Goal: Obtain resource: Obtain resource

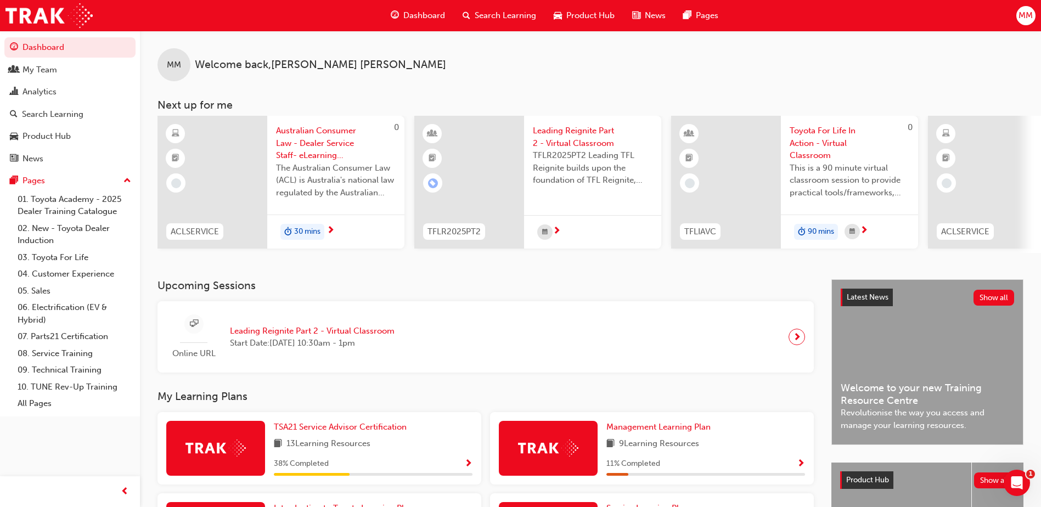
click at [838, 144] on span "Toyota For Life In Action - Virtual Classroom" at bounding box center [849, 143] width 120 height 37
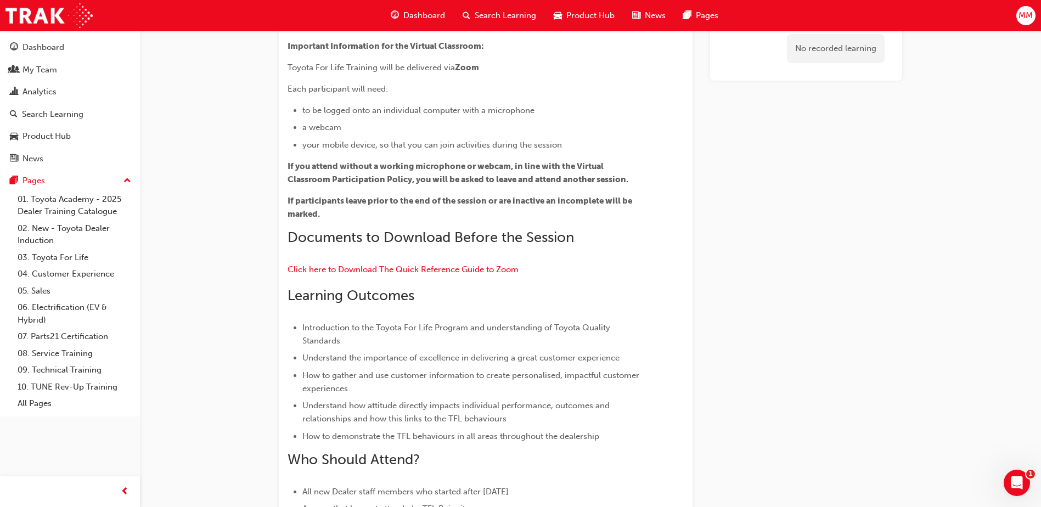
scroll to position [135, 0]
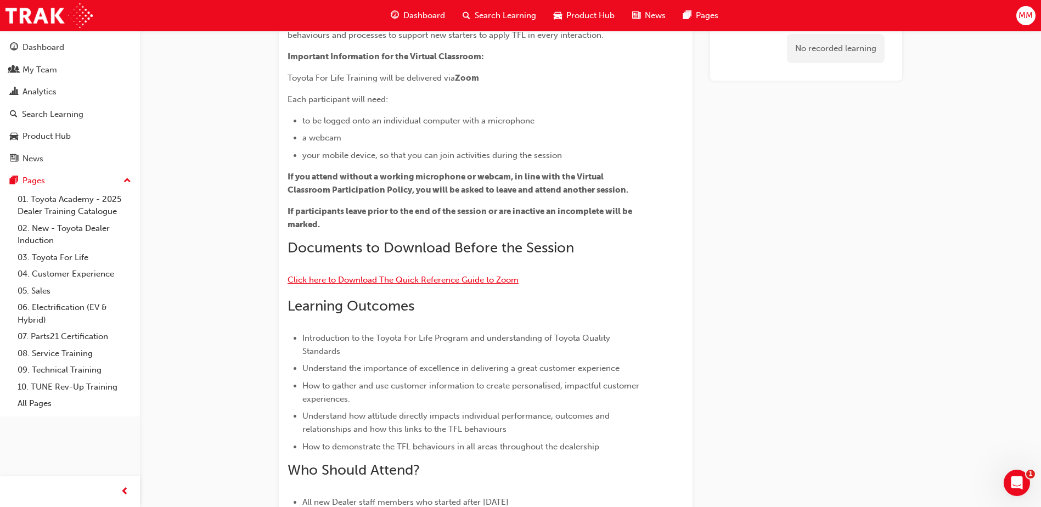
click at [365, 278] on span "Click here to Download The Quick Reference Guide to Zoom" at bounding box center [402, 280] width 231 height 10
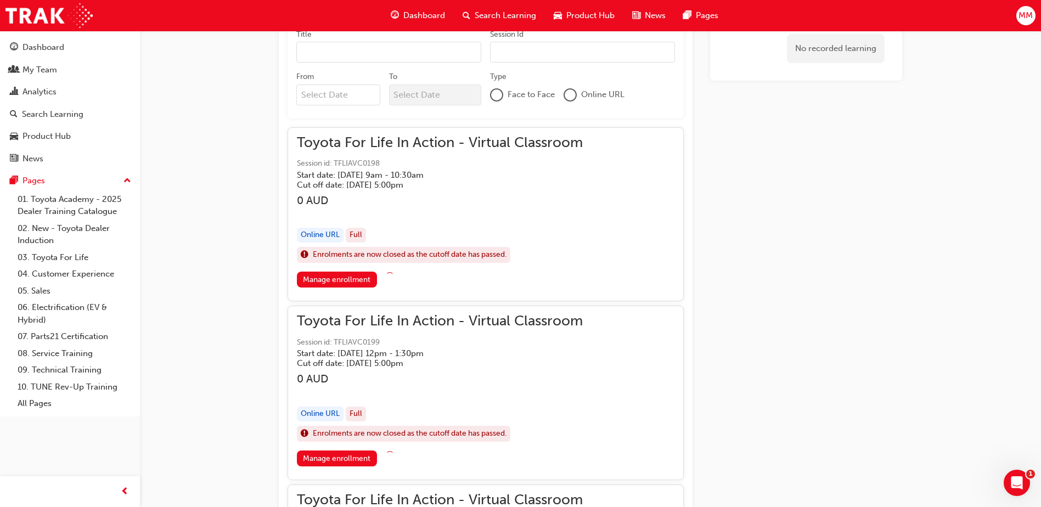
scroll to position [752, 0]
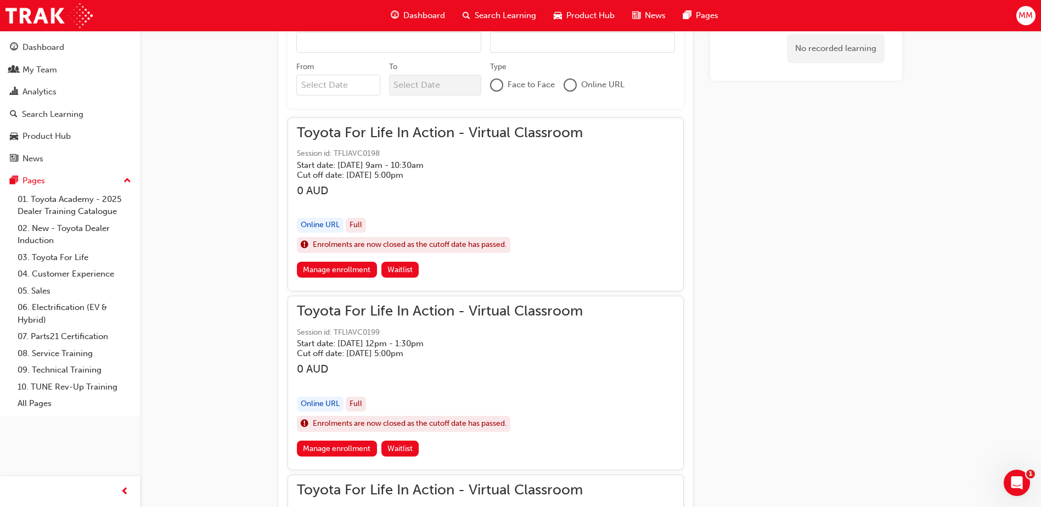
click at [321, 225] on div "Online URL" at bounding box center [320, 225] width 47 height 15
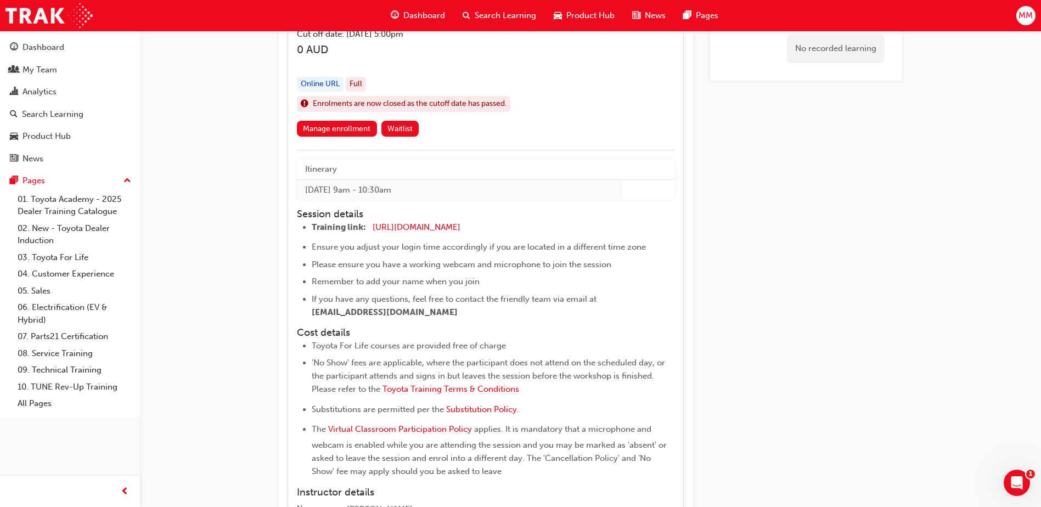
scroll to position [889, 0]
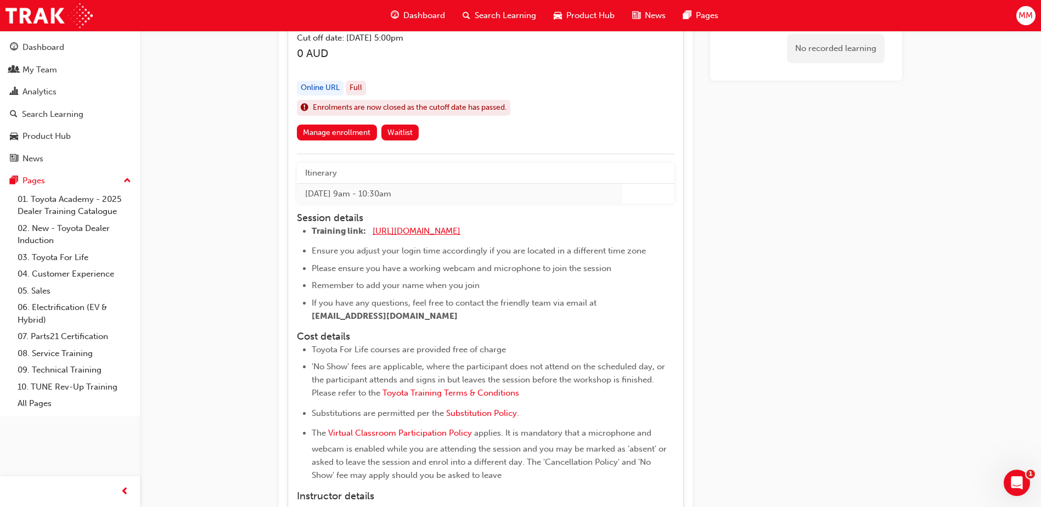
click at [460, 229] on span "[URL][DOMAIN_NAME]" at bounding box center [416, 231] width 88 height 10
